Goal: Check status: Check status

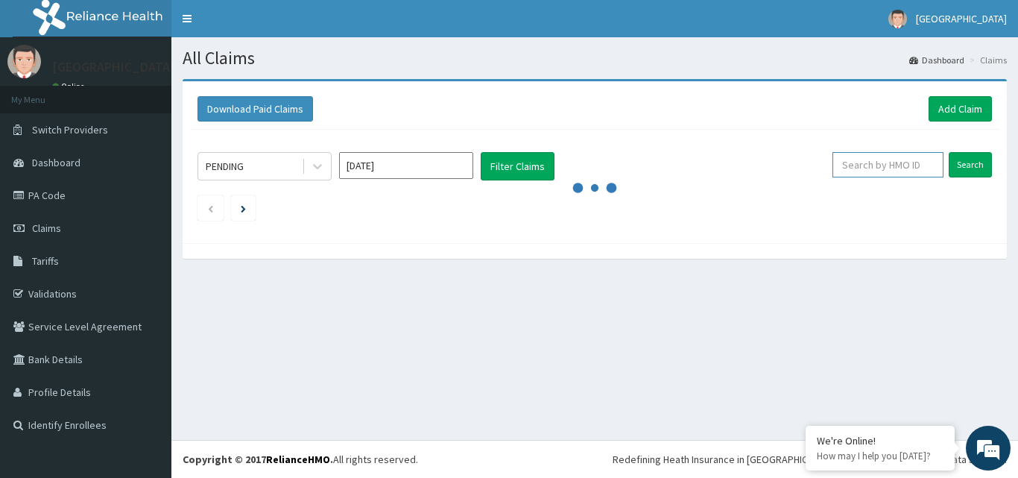
paste input "SUU/10165/A"
type input "SUU/10165/A"
click at [977, 165] on input "Search" at bounding box center [970, 164] width 43 height 25
click at [67, 192] on link "PA Code" at bounding box center [85, 195] width 171 height 33
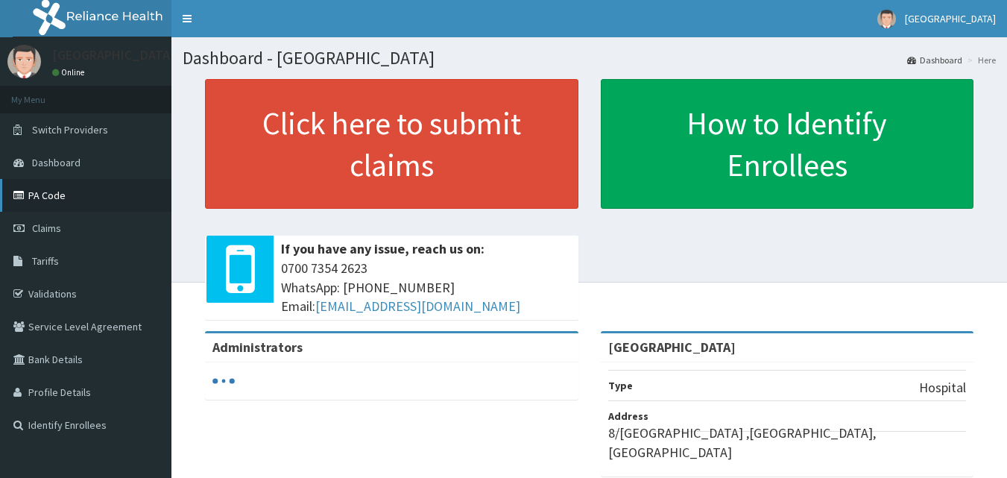
click at [45, 197] on link "PA Code" at bounding box center [85, 195] width 171 height 33
